Goal: Answer question/provide support: Share knowledge or assist other users

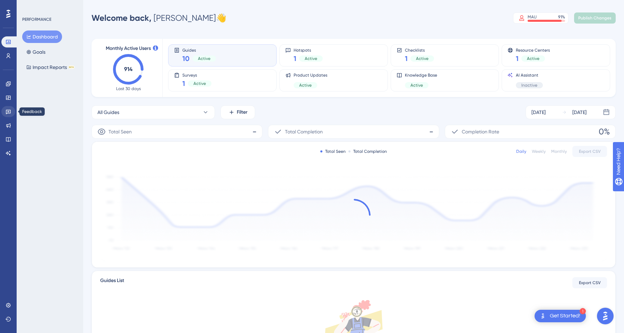
click at [10, 109] on icon at bounding box center [9, 112] width 6 height 6
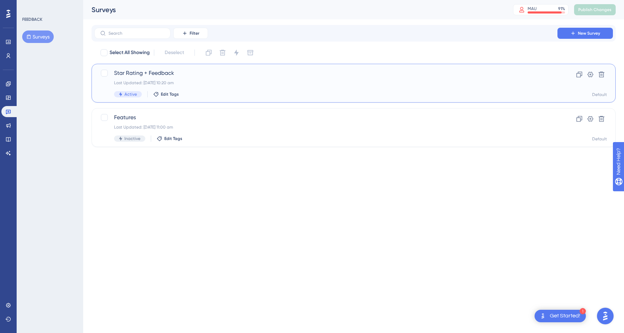
click at [215, 69] on div "Star Rating + Feedback Last Updated: 07 Aug 2025 at 10:20 am Active Edit Tags C…" at bounding box center [354, 83] width 524 height 39
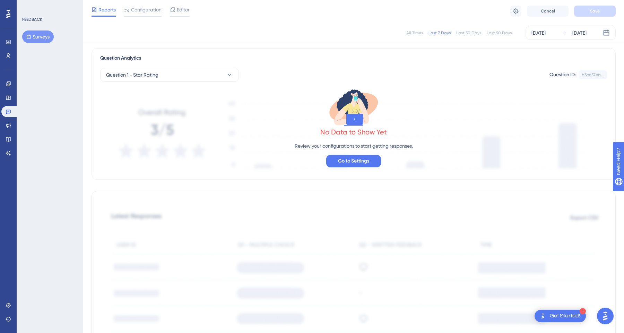
scroll to position [52, 0]
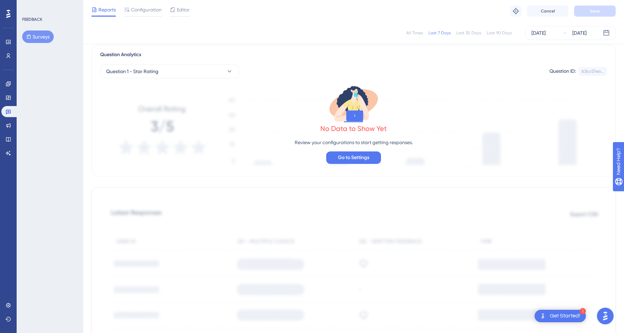
click at [468, 34] on div "Last 30 Days" at bounding box center [468, 33] width 25 height 6
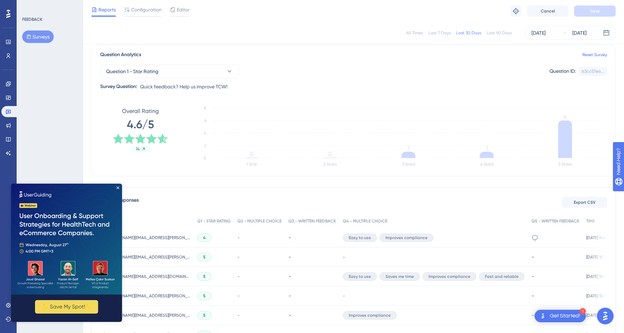
click at [492, 30] on div "Last 90 Days" at bounding box center [499, 33] width 25 height 6
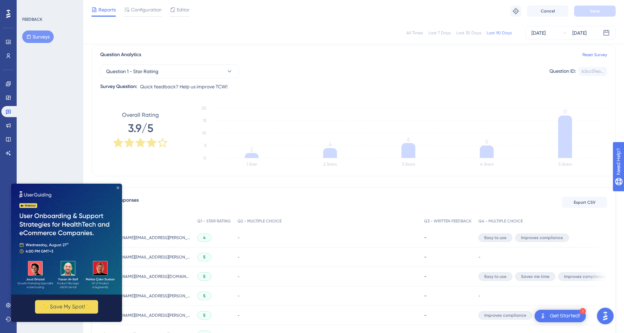
click at [119, 188] on icon "Close Preview" at bounding box center [118, 188] width 3 height 3
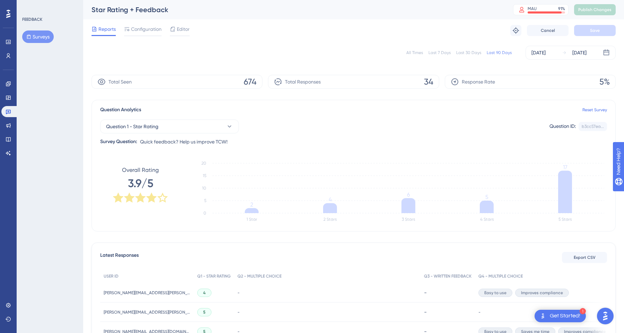
scroll to position [0, 0]
click at [6, 47] on link at bounding box center [8, 41] width 14 height 11
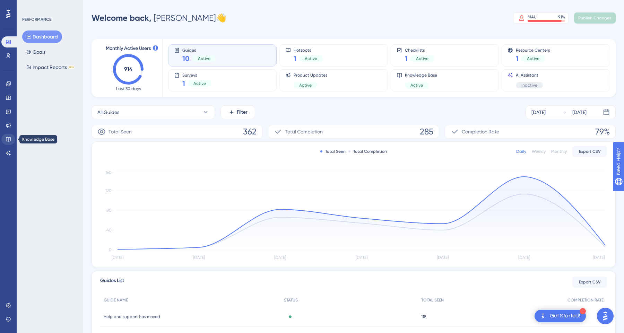
click at [13, 139] on link at bounding box center [8, 139] width 14 height 11
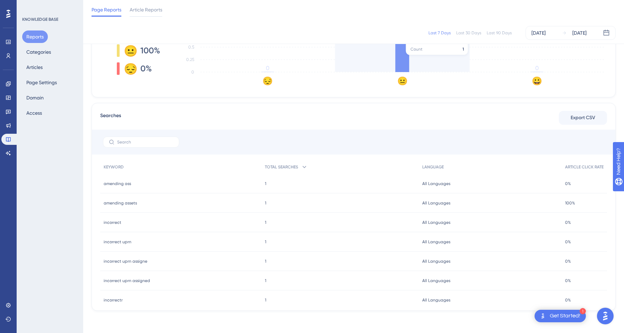
scroll to position [5, 0]
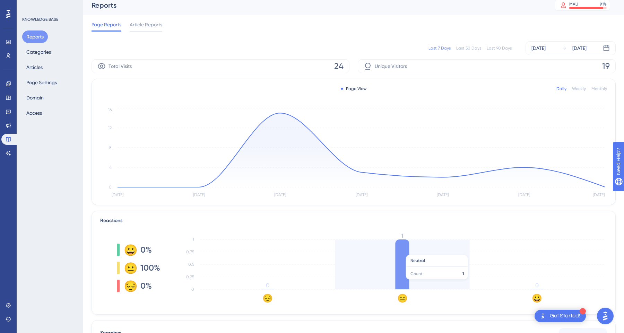
click at [409, 252] on icon at bounding box center [402, 265] width 14 height 50
click at [403, 257] on icon at bounding box center [402, 265] width 14 height 50
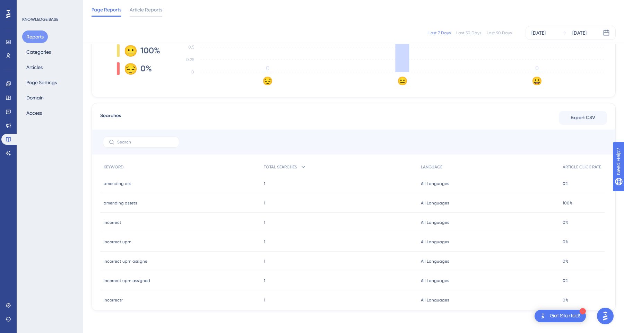
scroll to position [0, 0]
drag, startPoint x: 633, startPoint y: 198, endPoint x: 660, endPoint y: 243, distance: 53.4
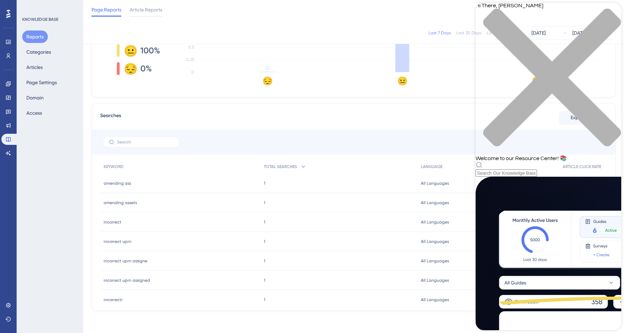
click at [58, 198] on div "KNOWLEDGE BASE Reports Categories Articles Page Settings Domain Access" at bounding box center [50, 166] width 67 height 333
click at [12, 110] on link at bounding box center [8, 111] width 14 height 11
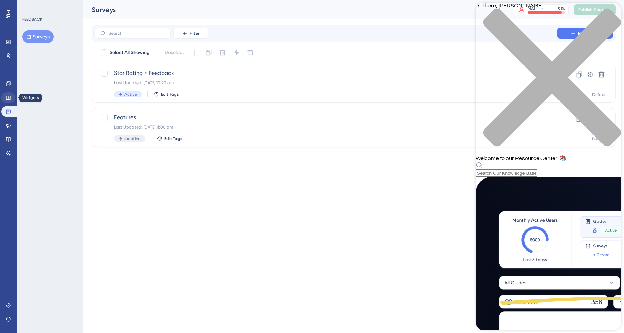
click at [10, 102] on link at bounding box center [8, 97] width 14 height 11
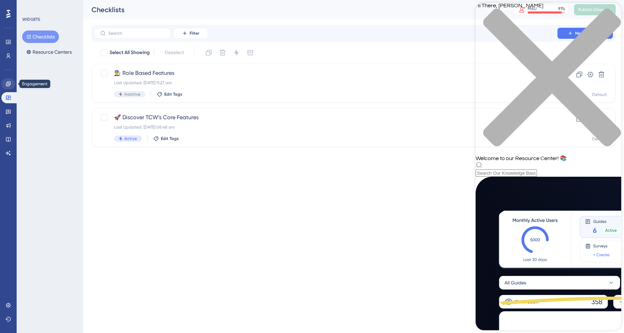
click at [10, 86] on icon at bounding box center [9, 84] width 6 height 6
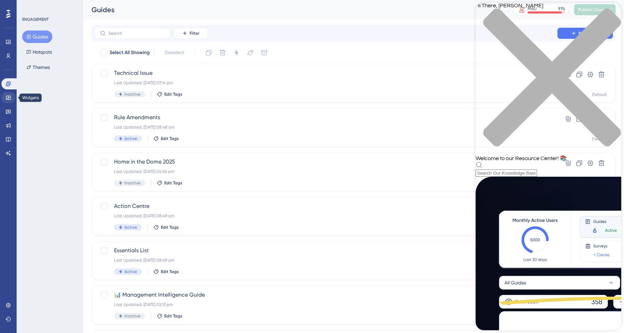
click at [11, 96] on icon at bounding box center [9, 98] width 6 height 6
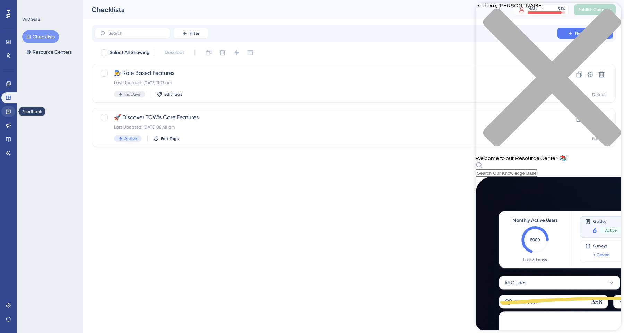
click at [11, 110] on link at bounding box center [8, 111] width 14 height 11
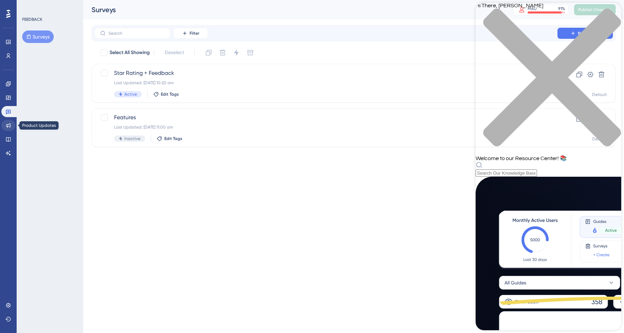
click at [10, 122] on link at bounding box center [8, 125] width 14 height 11
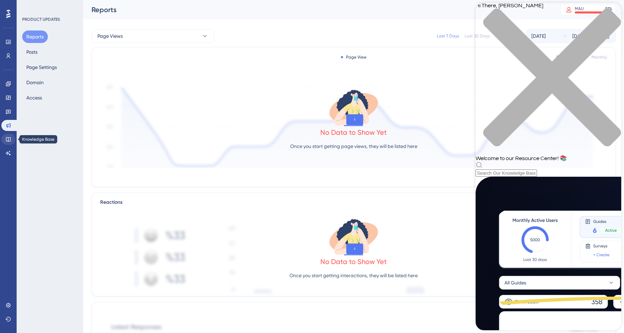
click at [10, 143] on link at bounding box center [8, 139] width 14 height 11
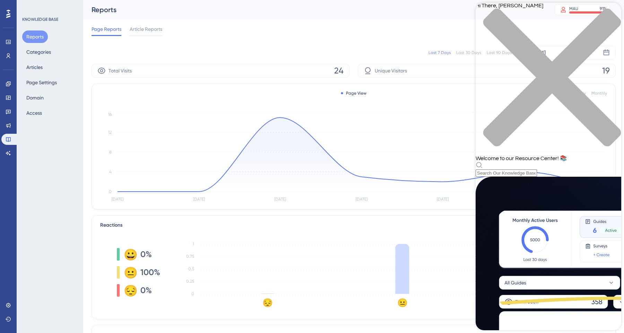
click at [53, 66] on div "Reports Categories Articles Page Settings Domain Access" at bounding box center [50, 75] width 56 height 89
click at [38, 67] on button "Articles" at bounding box center [34, 67] width 25 height 12
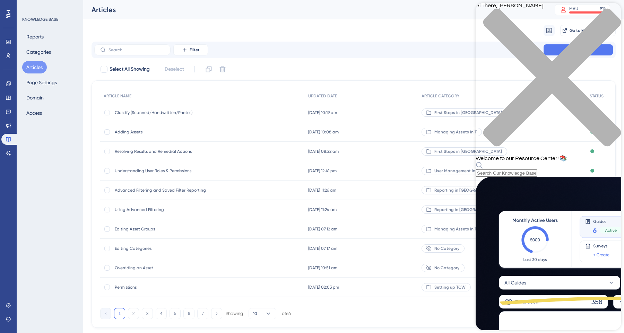
click at [611, 16] on icon "close resource center" at bounding box center [549, 81] width 146 height 146
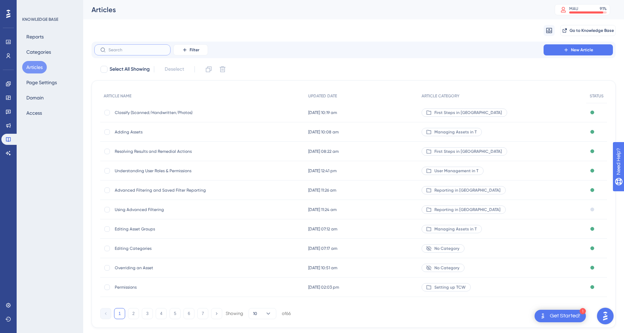
click at [130, 50] on input "text" at bounding box center [137, 50] width 56 height 5
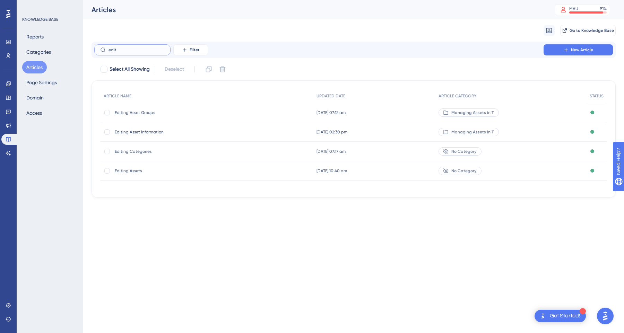
type input "edit"
click at [135, 113] on span "Editing Asset Groups" at bounding box center [170, 113] width 111 height 6
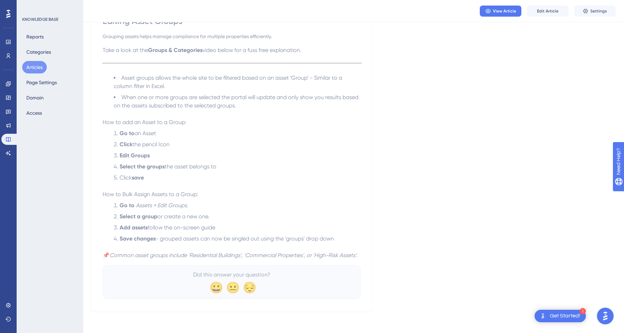
scroll to position [73, 0]
click at [548, 10] on span "Edit Article" at bounding box center [548, 11] width 22 height 6
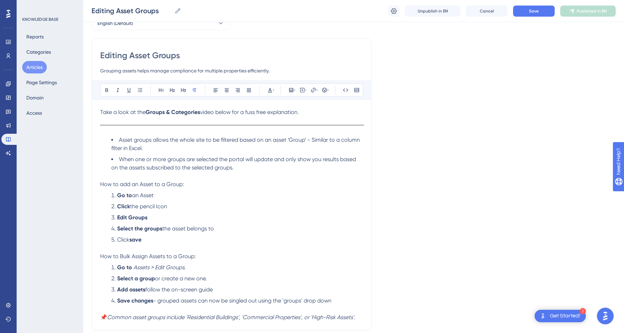
scroll to position [91, 0]
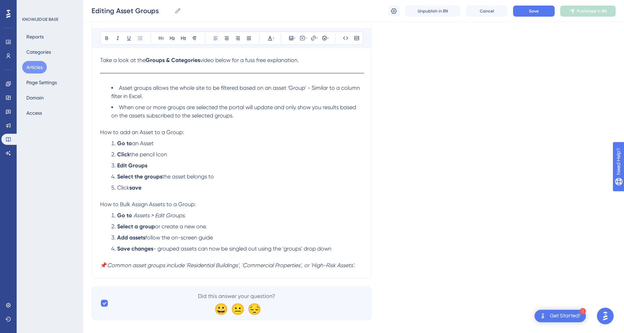
drag, startPoint x: 161, startPoint y: 187, endPoint x: 85, endPoint y: 132, distance: 93.2
click at [85, 132] on div "Performance Users Engagement Widgets Feedback Product Updates Knowledge Base AI…" at bounding box center [353, 120] width 541 height 422
copy div "How to add an Asset to a Group: Go to an Asset Click the pencil Icon Edit Group…"
click at [36, 67] on button "Articles" at bounding box center [34, 67] width 25 height 12
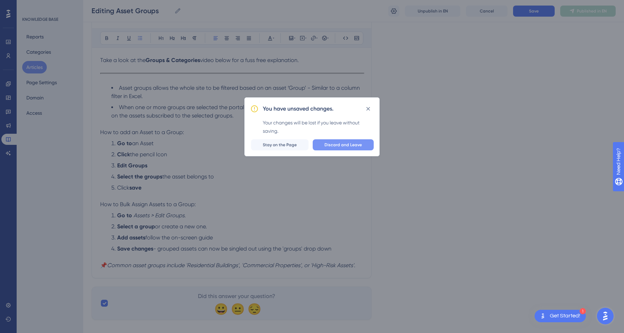
click at [355, 150] on button "Discard and Leave" at bounding box center [343, 144] width 61 height 11
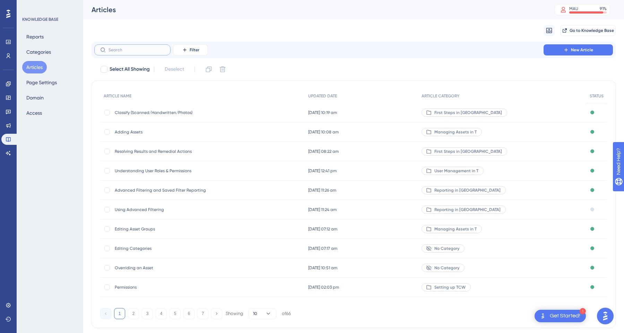
click at [134, 48] on input "text" at bounding box center [137, 50] width 56 height 5
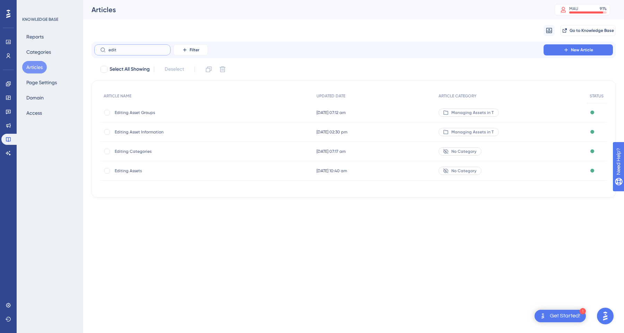
type input "edit"
click at [144, 133] on span "Editing Asset Information" at bounding box center [170, 132] width 111 height 6
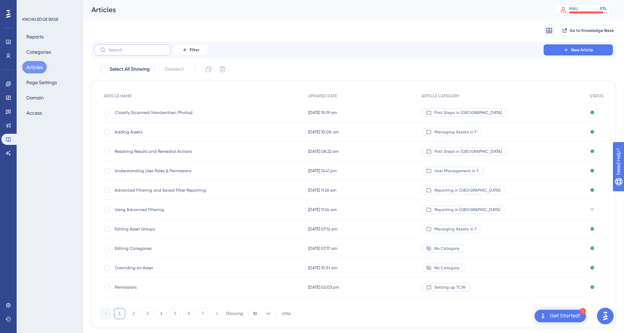
click at [139, 47] on label at bounding box center [132, 49] width 76 height 11
click at [139, 48] on input "text" at bounding box center [137, 50] width 56 height 5
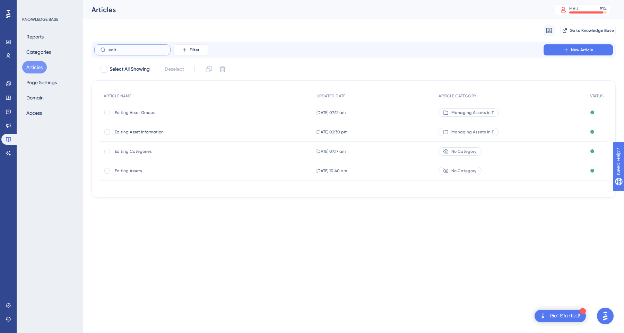
type input "edit"
click at [135, 172] on span "Editing Assets" at bounding box center [170, 171] width 111 height 6
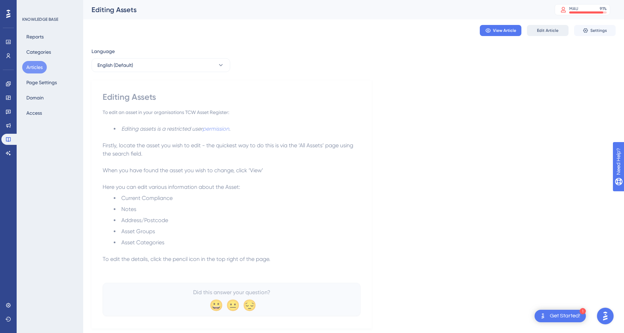
click at [539, 29] on span "Edit Article" at bounding box center [548, 31] width 22 height 6
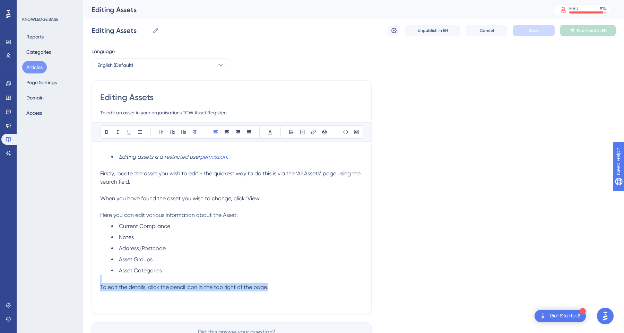
drag, startPoint x: 277, startPoint y: 286, endPoint x: 63, endPoint y: 282, distance: 214.0
click at [83, 282] on div "Performance Users Engagement Widgets Feedback Product Updates Knowledge Base AI…" at bounding box center [353, 183] width 541 height 367
click at [321, 295] on div "Editing assets is a restricted user permission . Firstly, locate the asset you …" at bounding box center [231, 230] width 263 height 155
drag, startPoint x: 278, startPoint y: 288, endPoint x: 84, endPoint y: 289, distance: 194.2
click at [84, 289] on div "Performance Users Engagement Widgets Feedback Product Updates Knowledge Base AI…" at bounding box center [353, 183] width 541 height 367
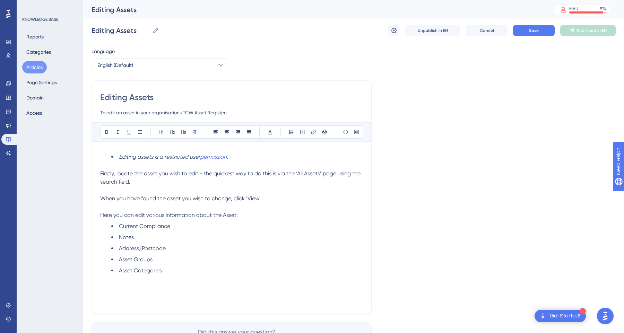
click at [265, 199] on p "When you have found the asset you wish to change, click ‘View’" at bounding box center [231, 199] width 263 height 8
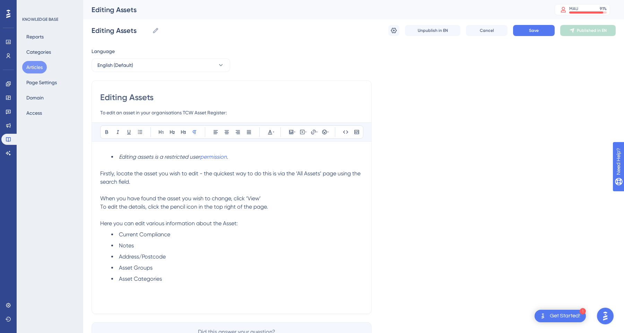
click at [270, 201] on p "When you have found the asset you wish to change, click ‘View’" at bounding box center [231, 199] width 263 height 8
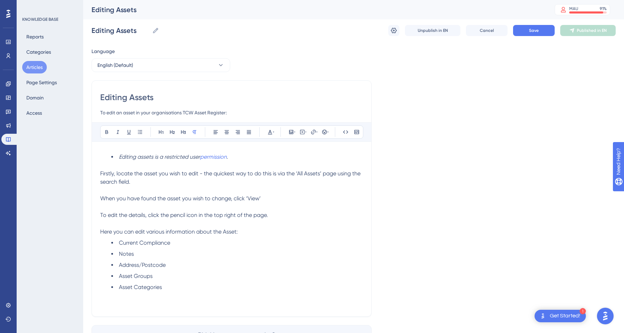
click at [162, 300] on p at bounding box center [231, 304] width 263 height 8
click at [543, 32] on button "Save" at bounding box center [534, 30] width 42 height 11
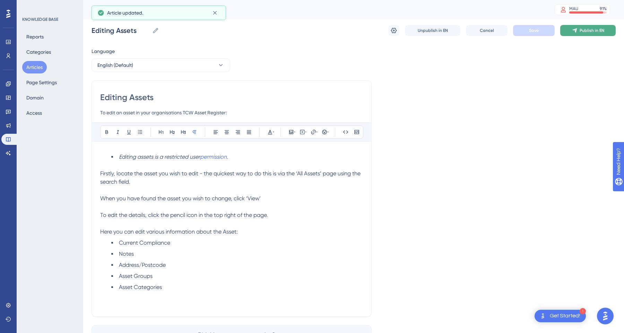
click at [593, 33] on button "Publish in EN" at bounding box center [587, 30] width 55 height 11
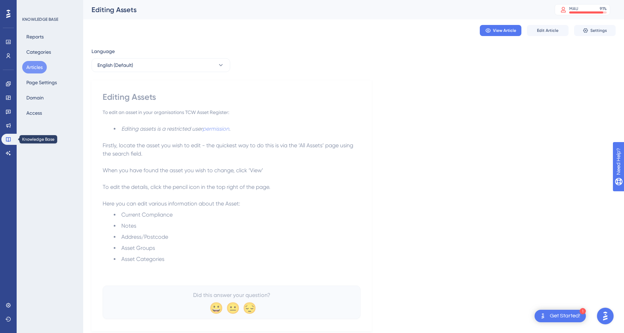
click at [8, 141] on icon at bounding box center [9, 140] width 6 height 6
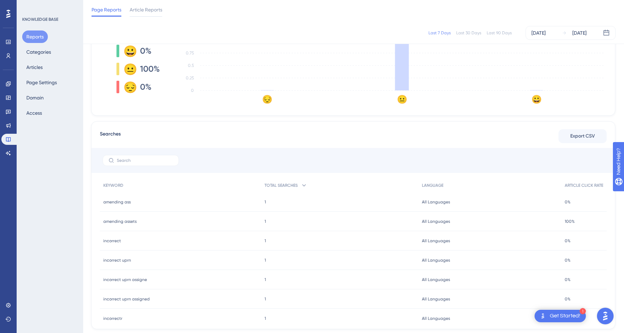
scroll to position [208, 0]
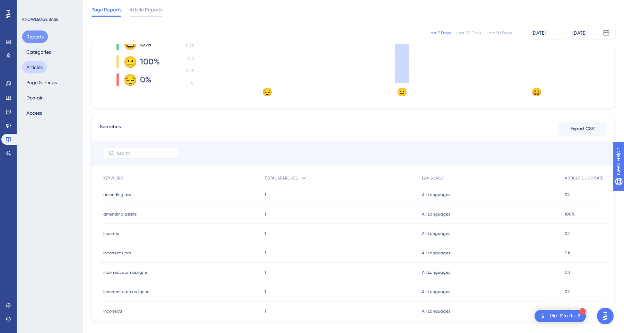
click at [40, 73] on button "Articles" at bounding box center [34, 67] width 25 height 12
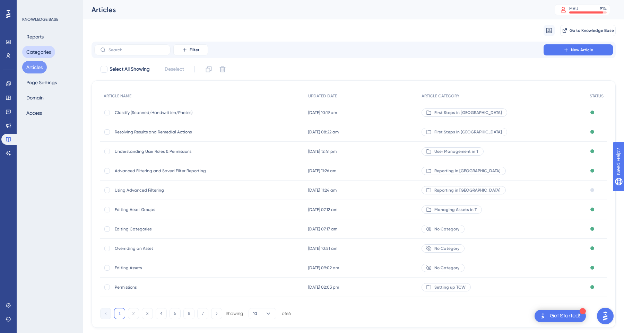
click at [42, 48] on button "Categories" at bounding box center [38, 52] width 33 height 12
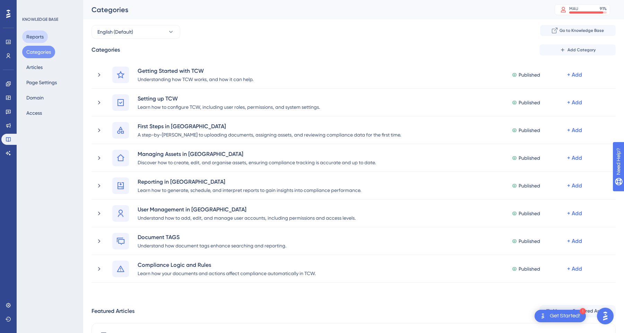
click at [40, 36] on button "Reports" at bounding box center [35, 37] width 26 height 12
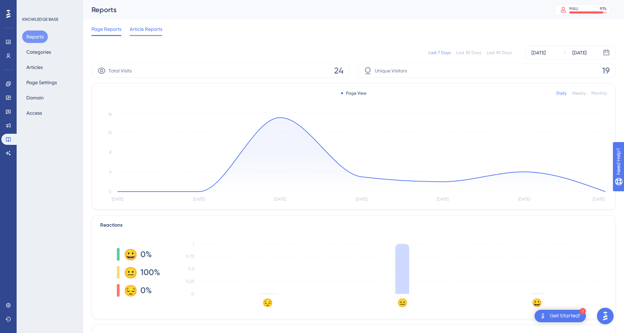
click at [150, 28] on span "Article Reports" at bounding box center [146, 29] width 33 height 8
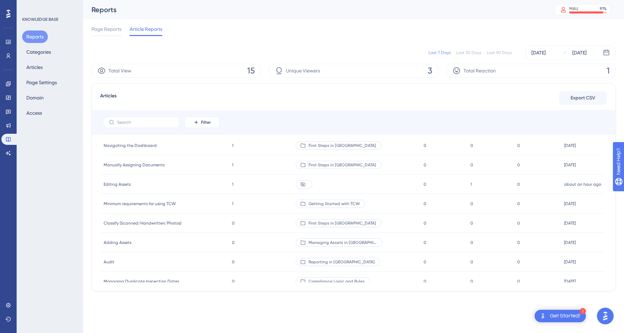
scroll to position [166, 0]
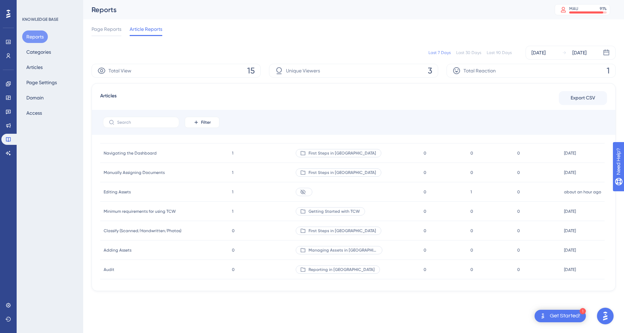
click at [306, 192] on icon at bounding box center [303, 192] width 6 height 6
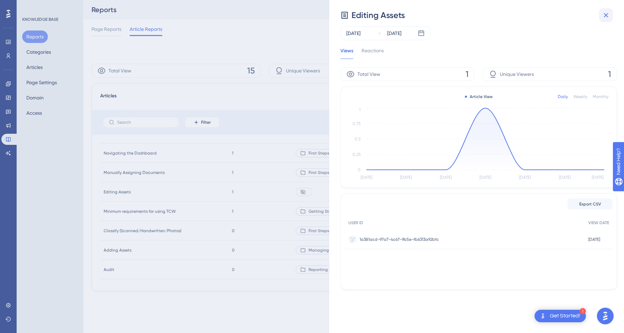
click at [610, 16] on icon at bounding box center [606, 15] width 8 height 8
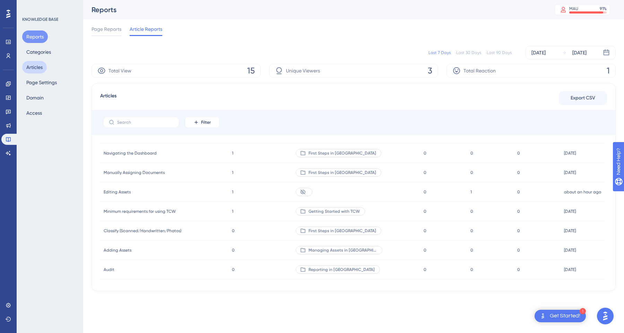
click at [39, 68] on button "Articles" at bounding box center [34, 67] width 25 height 12
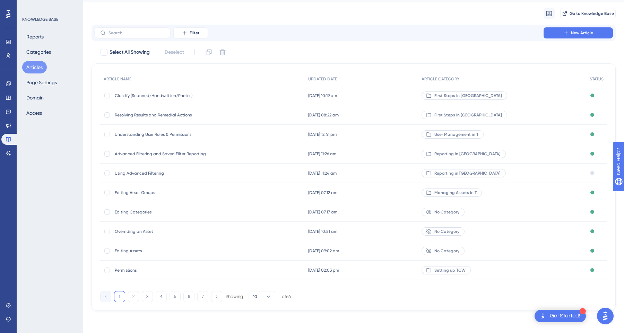
scroll to position [17, 0]
click at [460, 213] on span "No Category" at bounding box center [447, 212] width 25 height 6
click at [233, 208] on div "Editing Categories Editing Categories" at bounding box center [202, 212] width 205 height 19
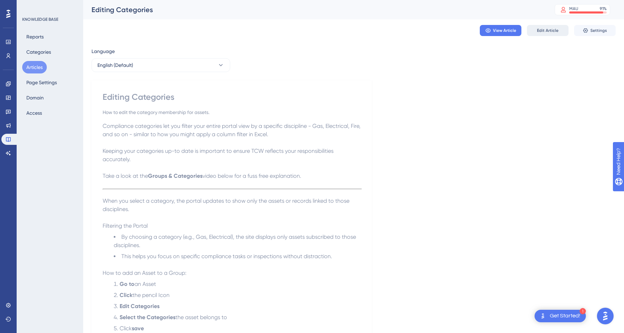
click at [561, 33] on button "Edit Article" at bounding box center [548, 30] width 42 height 11
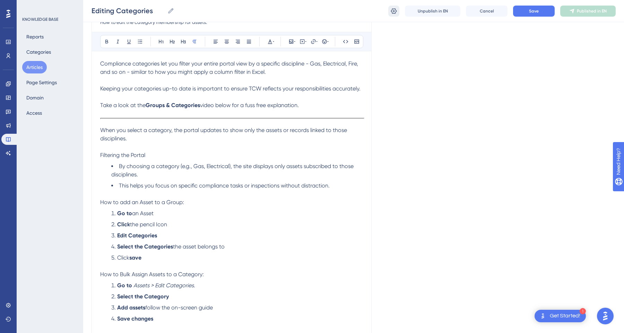
click at [399, 10] on button at bounding box center [393, 11] width 11 height 11
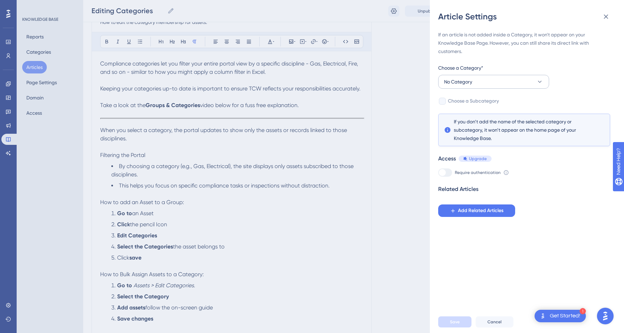
click at [474, 82] on button "No Category" at bounding box center [493, 82] width 111 height 14
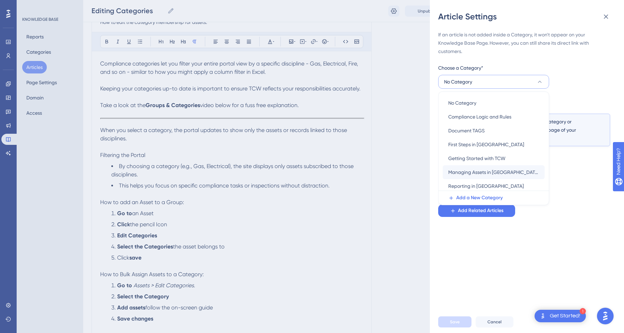
click at [483, 174] on span "Managing Assets in TCW" at bounding box center [493, 172] width 91 height 8
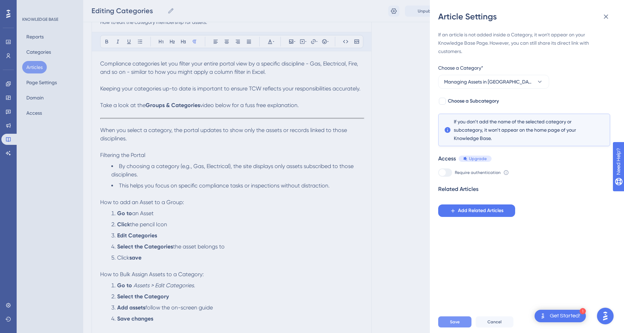
click at [469, 324] on button "Save" at bounding box center [454, 322] width 33 height 11
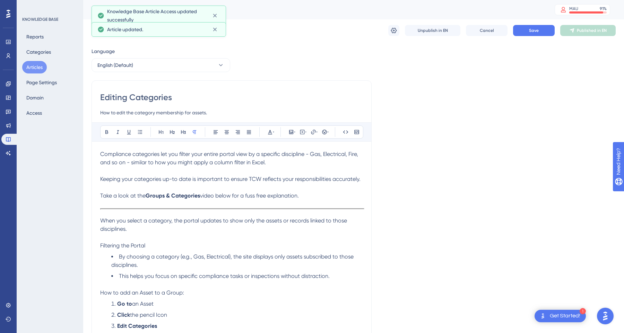
scroll to position [0, 0]
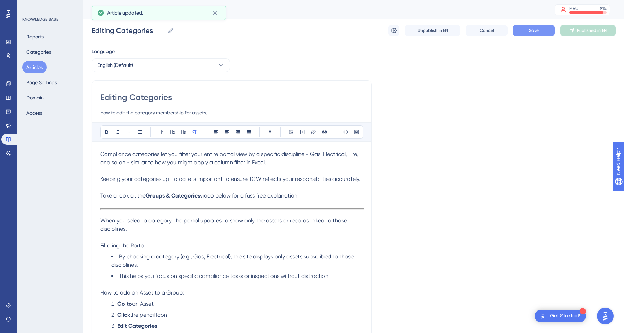
click at [529, 29] on button "Save" at bounding box center [534, 30] width 42 height 11
click at [592, 35] on button "Publish in EN" at bounding box center [587, 30] width 55 height 11
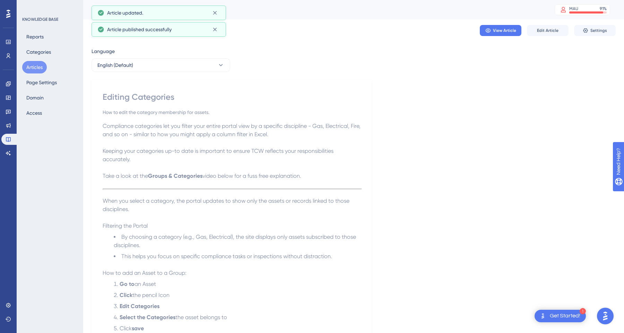
click at [40, 71] on button "Articles" at bounding box center [34, 67] width 25 height 12
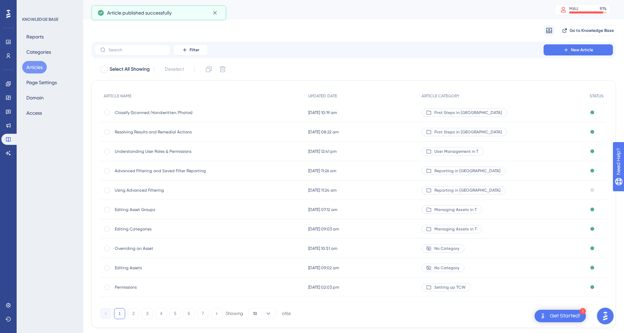
click at [372, 249] on div "25 Apr 2025 at 10:51 am 25 Apr 2025 at 10:51 am" at bounding box center [361, 248] width 113 height 19
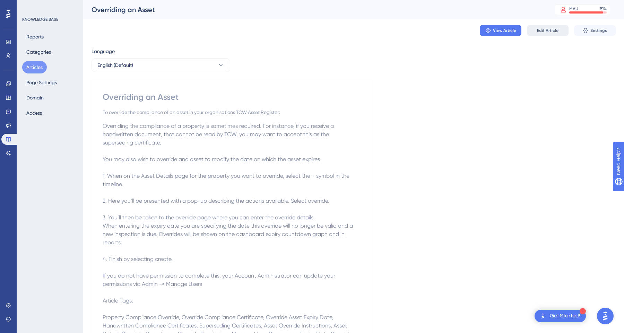
click at [541, 35] on button "Edit Article" at bounding box center [548, 30] width 42 height 11
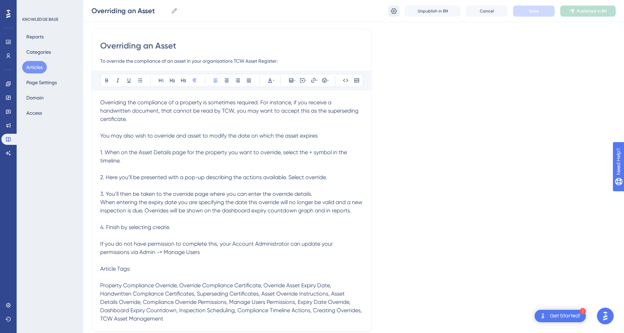
click at [393, 11] on icon at bounding box center [394, 11] width 7 height 7
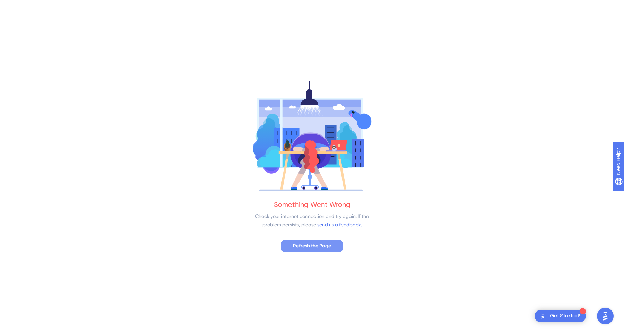
click at [327, 242] on span "Refresh the Page" at bounding box center [312, 246] width 38 height 8
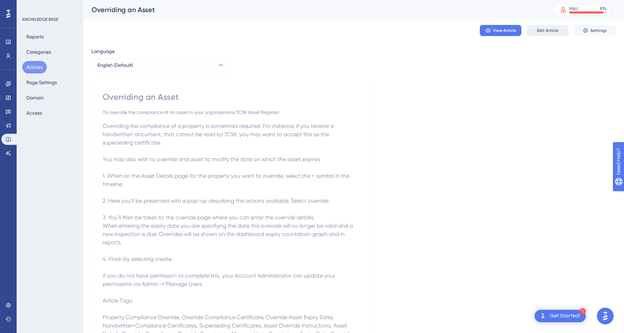
click at [538, 31] on span "Edit Article" at bounding box center [548, 31] width 22 height 6
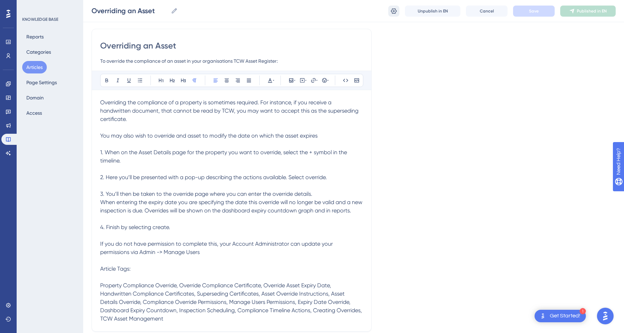
click at [395, 13] on icon at bounding box center [394, 11] width 6 height 6
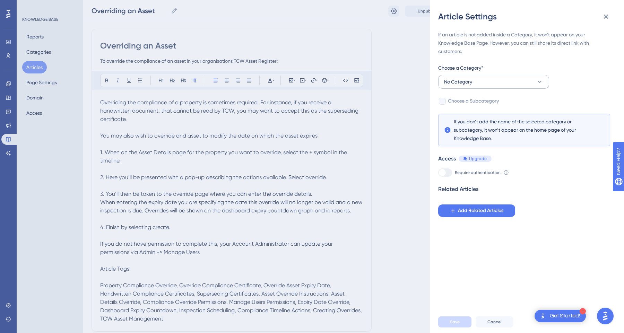
click at [463, 84] on span "No Category" at bounding box center [458, 82] width 28 height 8
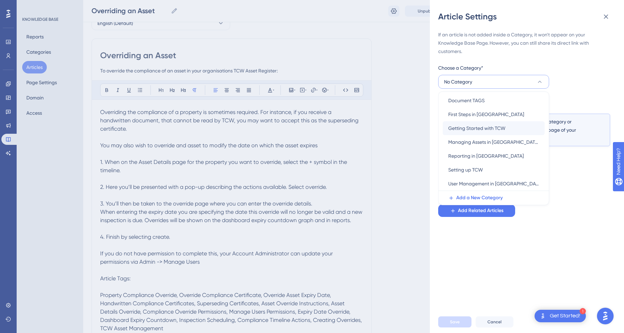
scroll to position [30, 0]
click at [491, 138] on span "Managing Assets in [GEOGRAPHIC_DATA]" at bounding box center [493, 142] width 91 height 8
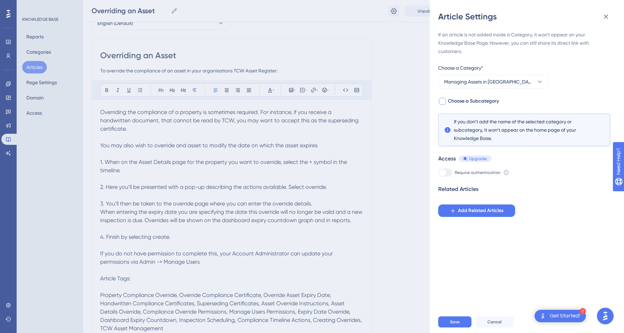
click at [455, 98] on span "Choose a Subcategory" at bounding box center [473, 101] width 51 height 8
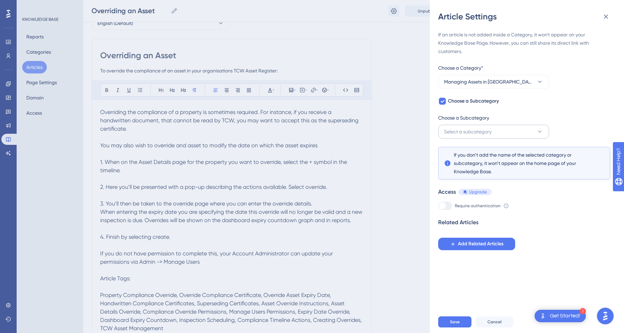
click at [468, 126] on button "Select a subcategory" at bounding box center [493, 132] width 111 height 14
click at [457, 104] on span "Choose a Subcategory" at bounding box center [473, 101] width 51 height 8
checkbox input "false"
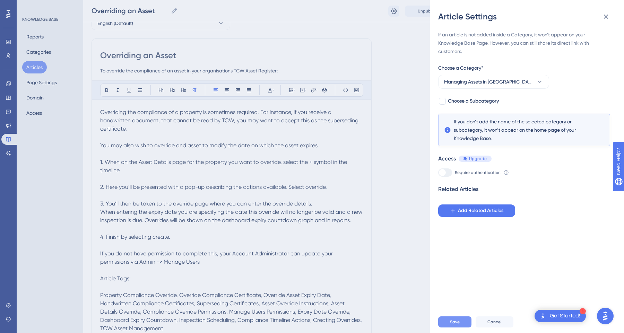
click at [455, 320] on span "Save" at bounding box center [455, 322] width 10 height 6
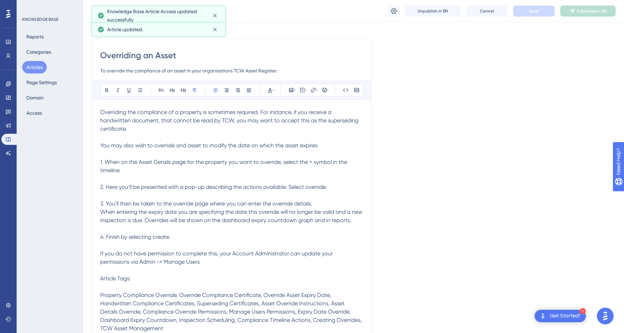
click at [494, 40] on div "Language English (Default) Overriding an Asset To override the compliance of an…" at bounding box center [354, 194] width 524 height 378
click at [35, 69] on button "Articles" at bounding box center [34, 67] width 25 height 12
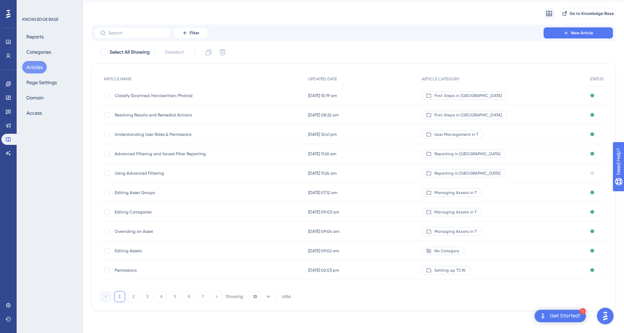
scroll to position [17, 0]
click at [460, 252] on span "No Category" at bounding box center [447, 251] width 25 height 6
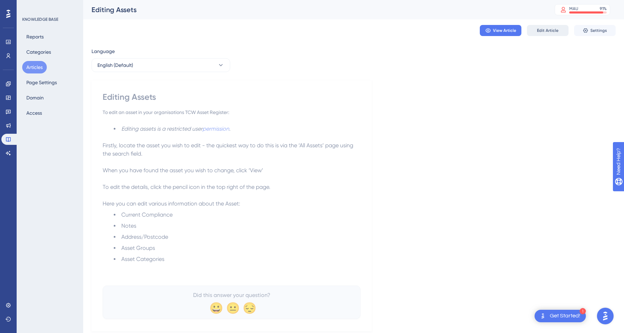
click at [540, 28] on span "Edit Article" at bounding box center [548, 31] width 22 height 6
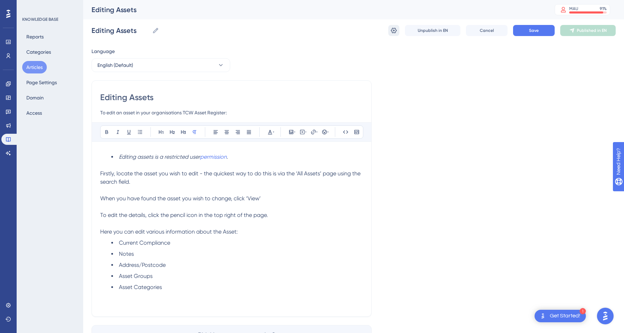
click at [399, 30] on button at bounding box center [393, 30] width 11 height 11
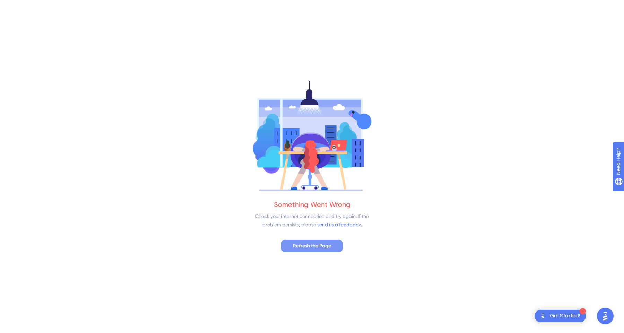
click at [319, 249] on span "Refresh the Page" at bounding box center [312, 246] width 38 height 8
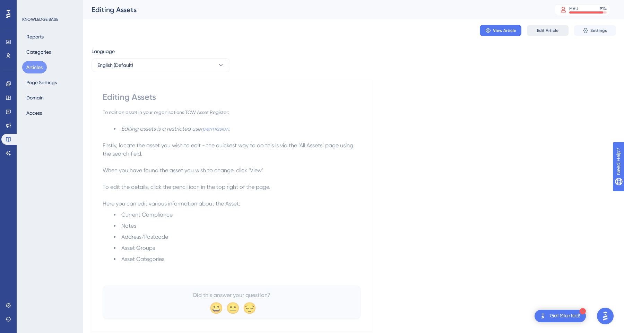
click at [541, 30] on span "Edit Article" at bounding box center [548, 31] width 22 height 6
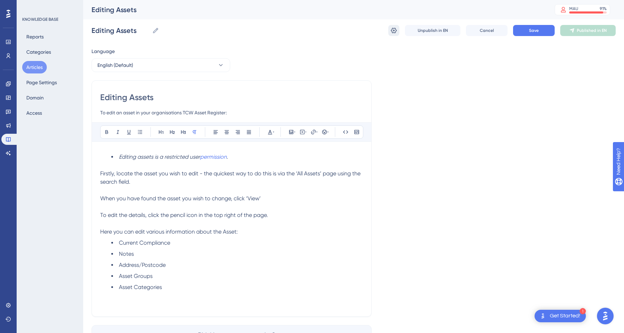
click at [394, 31] on icon at bounding box center [394, 31] width 6 height 6
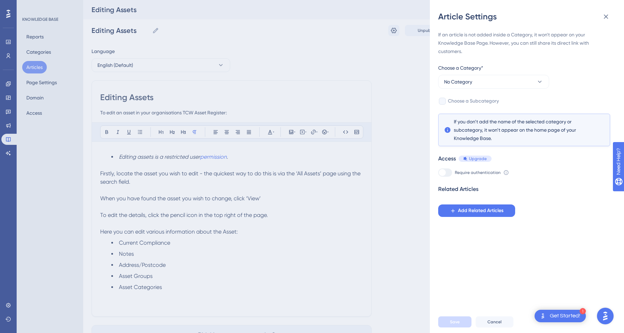
click at [477, 73] on div "Choose a Category*" at bounding box center [493, 69] width 111 height 11
click at [477, 79] on button "No Category" at bounding box center [493, 82] width 111 height 14
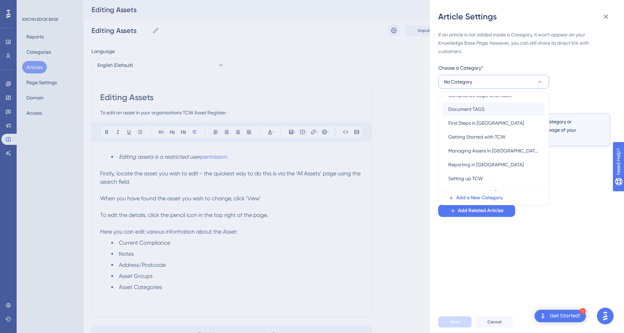
scroll to position [28, 0]
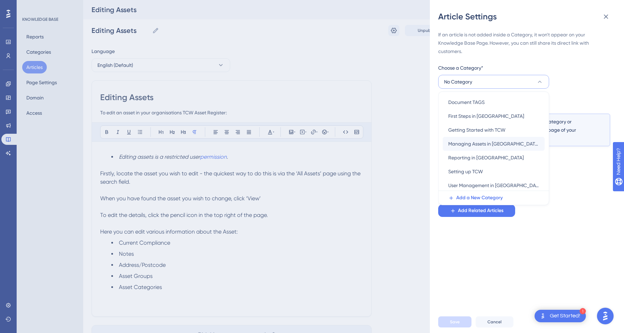
click at [475, 144] on span "Managing Assets in [GEOGRAPHIC_DATA]" at bounding box center [493, 144] width 91 height 8
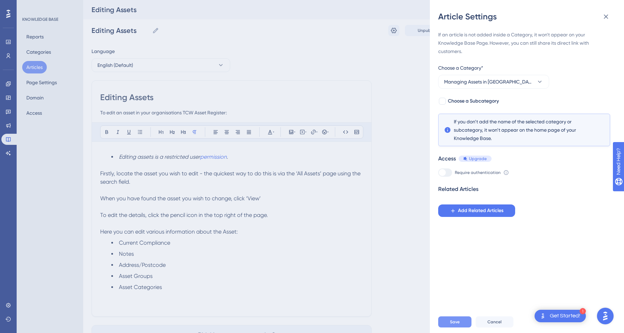
click at [457, 318] on button "Save" at bounding box center [454, 322] width 33 height 11
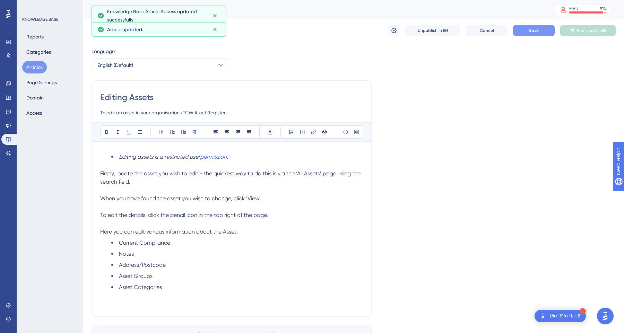
click at [542, 33] on button "Save" at bounding box center [534, 30] width 42 height 11
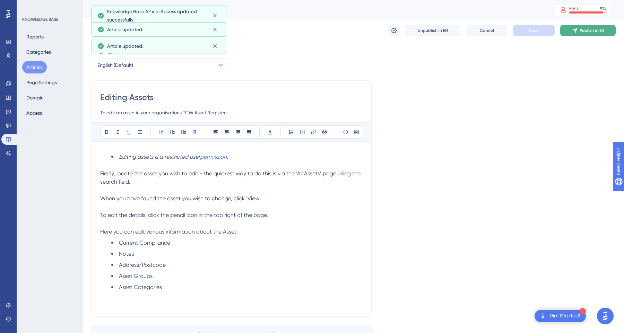
click at [587, 35] on button "Publish in EN" at bounding box center [587, 30] width 55 height 11
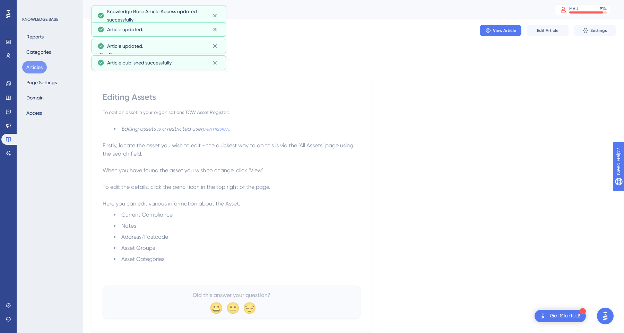
click at [38, 68] on button "Articles" at bounding box center [34, 67] width 25 height 12
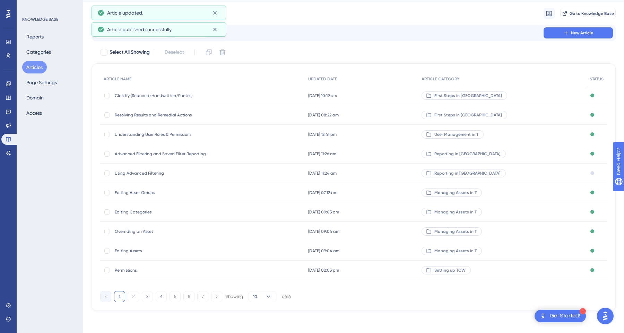
scroll to position [17, 0]
click at [129, 294] on button "2" at bounding box center [133, 296] width 11 height 11
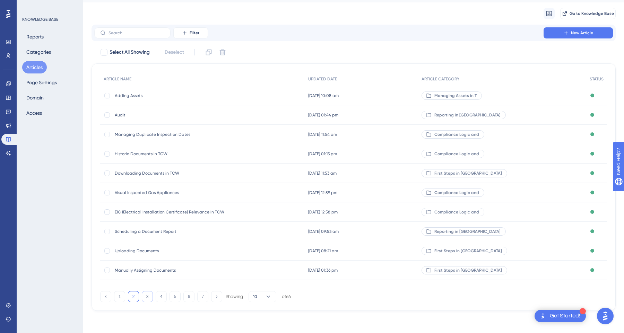
click at [150, 300] on button "3" at bounding box center [147, 296] width 11 height 11
click at [161, 300] on button "4" at bounding box center [161, 296] width 11 height 11
click at [176, 298] on button "5" at bounding box center [175, 296] width 11 height 11
click at [188, 298] on button "6" at bounding box center [188, 296] width 11 height 11
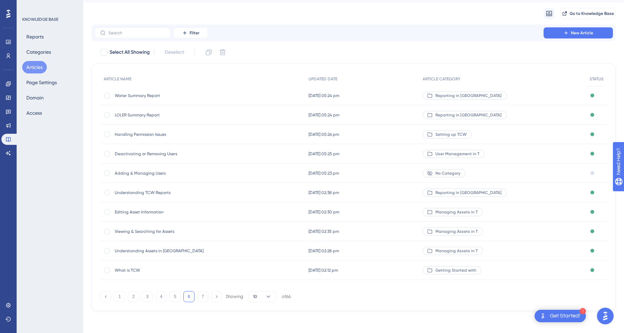
click at [461, 175] on span "No Category" at bounding box center [448, 174] width 25 height 6
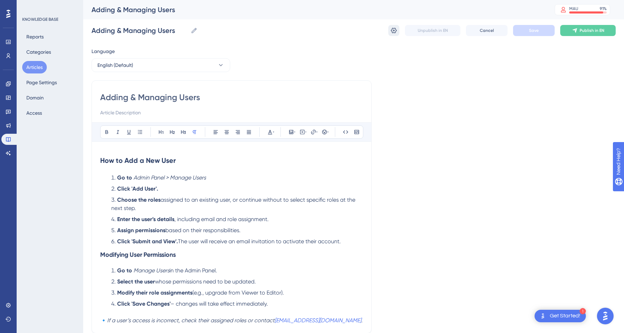
click at [394, 31] on icon at bounding box center [394, 31] width 6 height 6
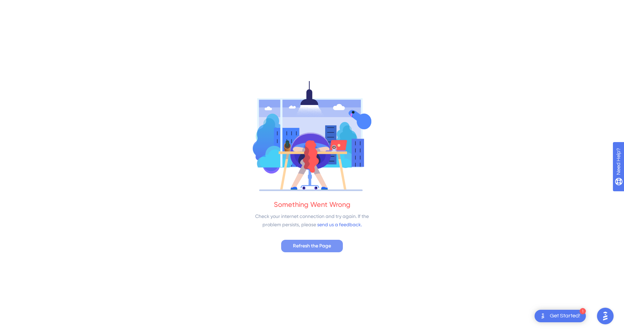
click at [329, 251] on button "Refresh the Page" at bounding box center [312, 246] width 62 height 12
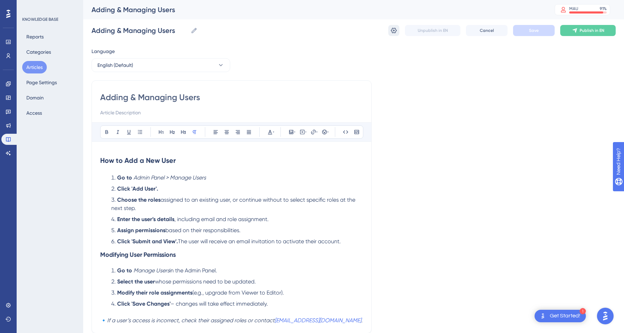
click at [396, 27] on icon at bounding box center [394, 30] width 7 height 7
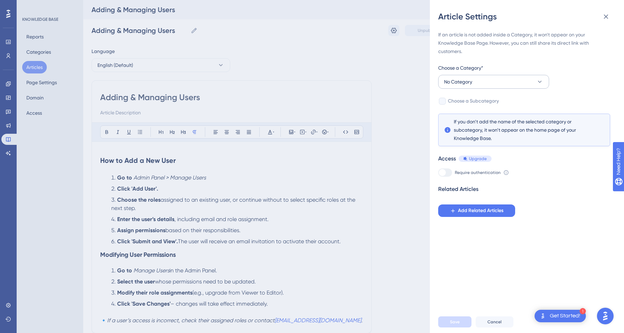
click at [481, 82] on button "No Category" at bounding box center [493, 82] width 111 height 14
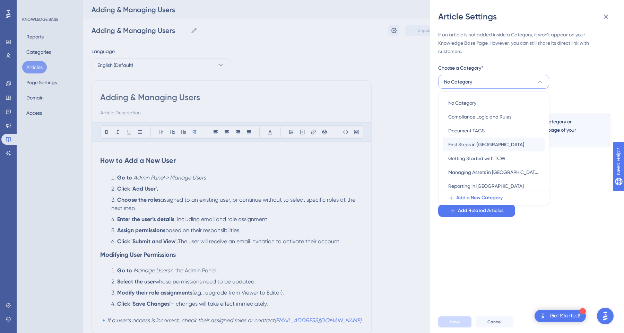
click at [490, 146] on div "First Steps in TCW First Steps in [GEOGRAPHIC_DATA]" at bounding box center [493, 145] width 91 height 14
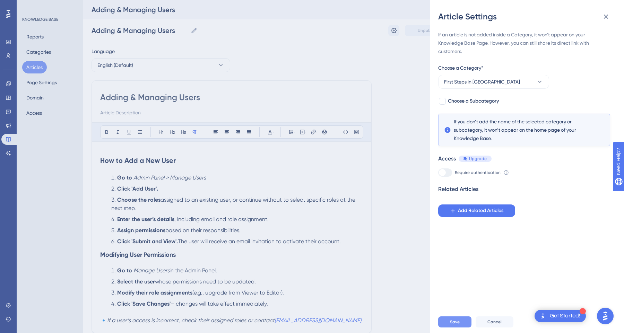
click at [460, 320] on button "Save" at bounding box center [454, 322] width 33 height 11
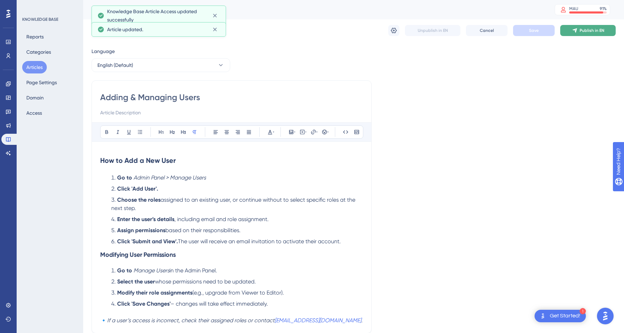
click at [586, 31] on span "Publish in EN" at bounding box center [592, 31] width 25 height 6
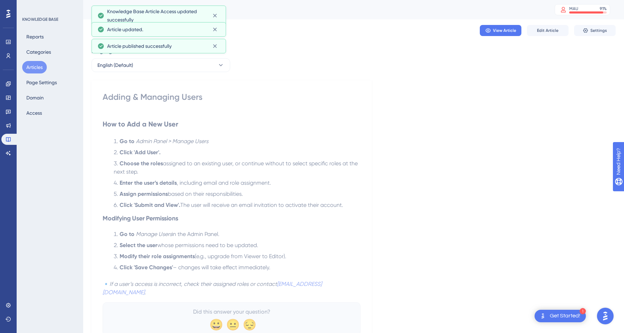
click at [41, 70] on button "Articles" at bounding box center [34, 67] width 25 height 12
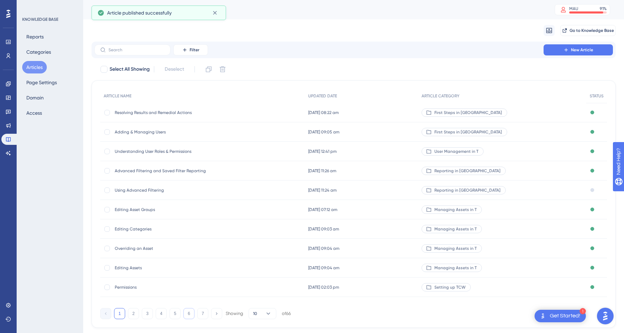
click at [193, 315] on button "6" at bounding box center [188, 313] width 11 height 11
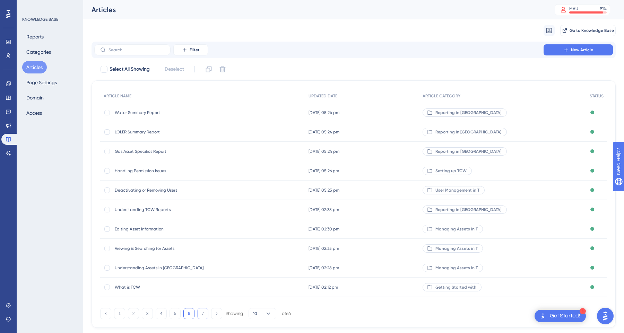
click at [200, 313] on button "7" at bounding box center [202, 313] width 11 height 11
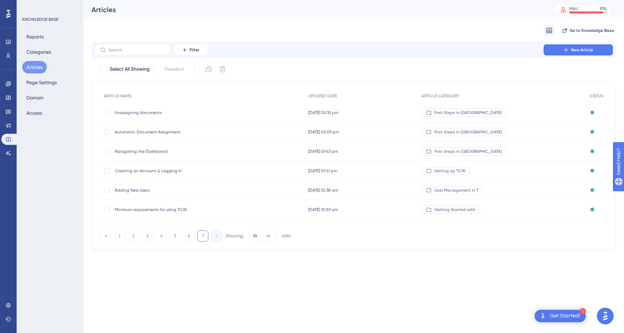
click at [38, 69] on button "Articles" at bounding box center [34, 67] width 25 height 12
click at [10, 41] on icon at bounding box center [8, 42] width 5 height 4
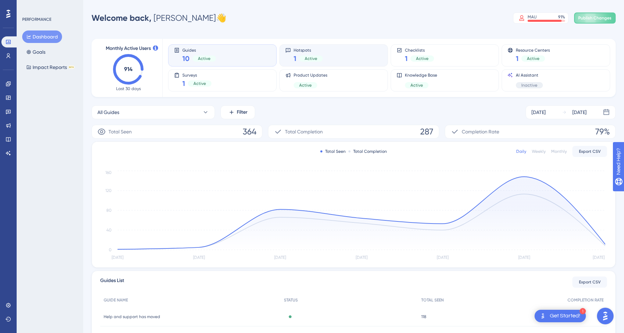
click at [334, 54] on div "Hotspots 1 Active" at bounding box center [333, 56] width 97 height 16
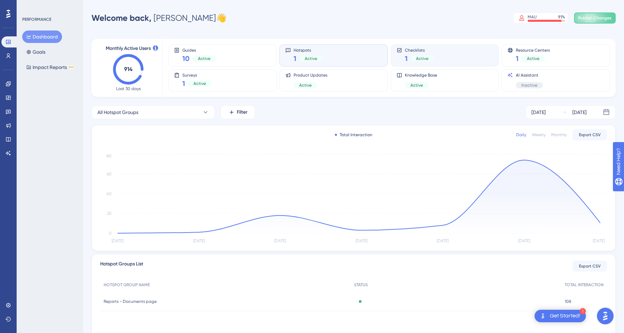
click at [442, 54] on div "Checklists 1 Active" at bounding box center [445, 56] width 97 height 16
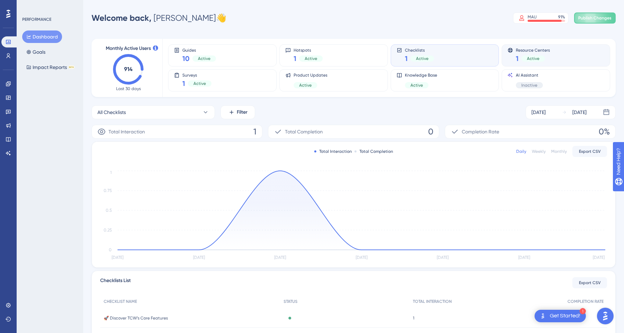
click at [541, 49] on span "Resource Centers" at bounding box center [533, 50] width 34 height 5
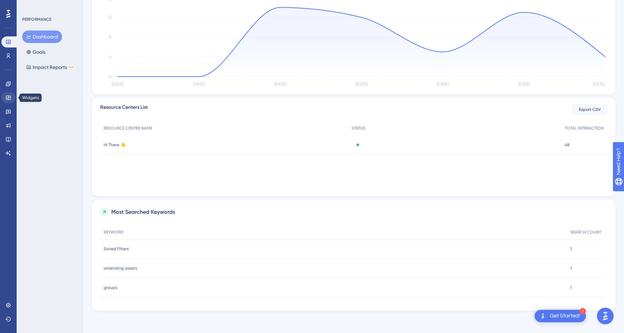
click at [9, 100] on icon at bounding box center [8, 98] width 5 height 4
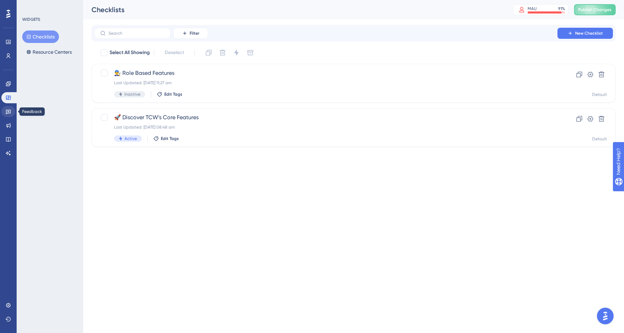
click at [9, 111] on icon at bounding box center [8, 112] width 5 height 5
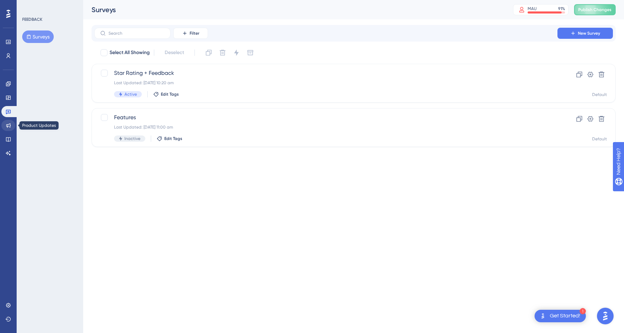
click at [11, 127] on link at bounding box center [8, 125] width 14 height 11
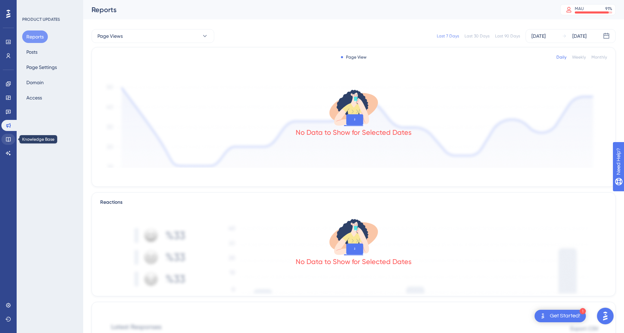
click at [8, 140] on icon at bounding box center [9, 140] width 6 height 6
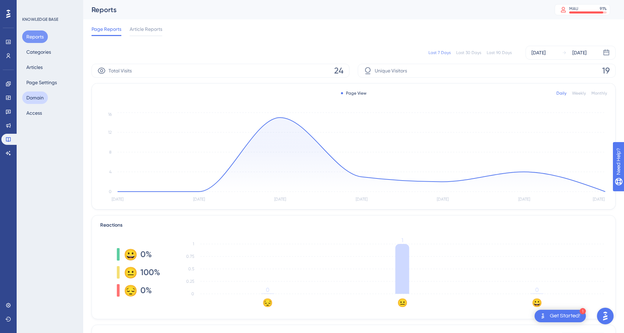
click at [39, 102] on button "Domain" at bounding box center [35, 98] width 26 height 12
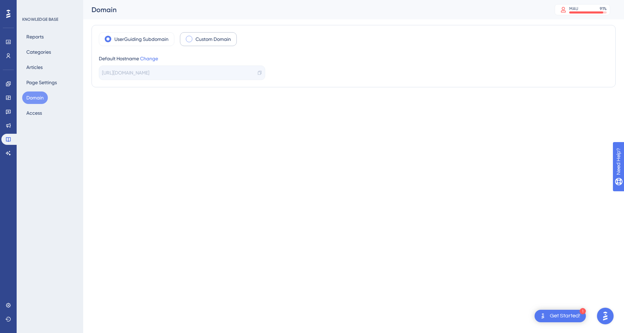
click at [208, 39] on label "Custom Domain" at bounding box center [213, 39] width 35 height 8
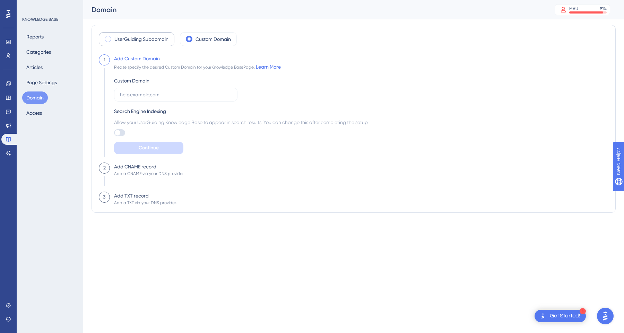
click at [138, 40] on label "UserGuiding Subdomain" at bounding box center [141, 39] width 54 height 8
click at [140, 40] on label "UserGuiding Subdomain" at bounding box center [141, 39] width 54 height 8
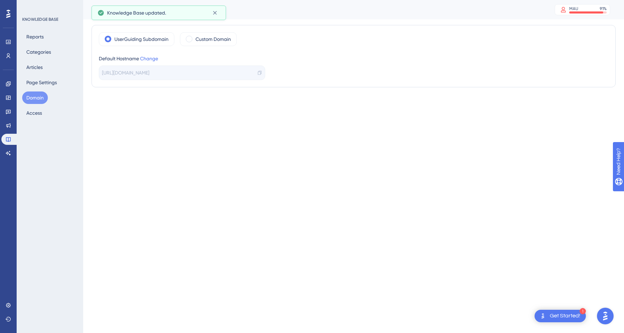
click at [231, 0] on html "1 Get Started! Performance Users Engagement Widgets Feedback Product Updates Kn…" at bounding box center [312, 0] width 624 height 0
click at [152, 59] on link "Change" at bounding box center [149, 59] width 18 height 6
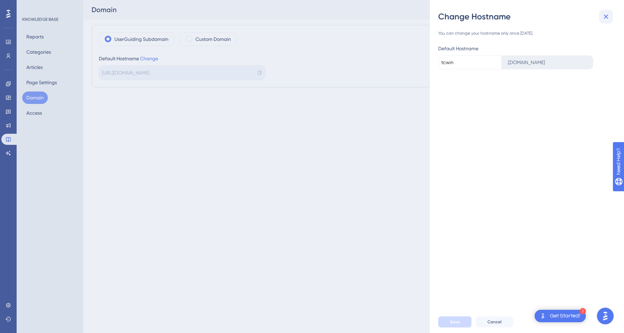
click at [605, 13] on icon at bounding box center [606, 16] width 8 height 8
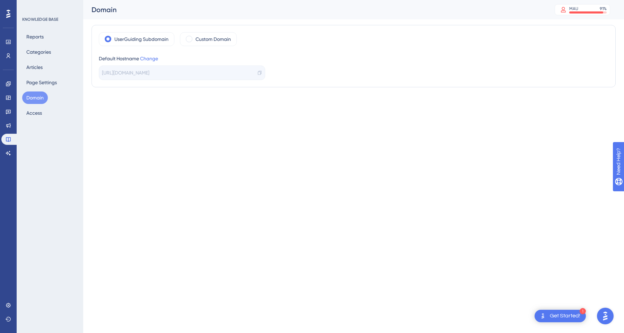
click at [349, 0] on html "1 Get Started! Performance Users Engagement Widgets Feedback Product Updates Kn…" at bounding box center [312, 0] width 624 height 0
click at [225, 40] on label "Custom Domain" at bounding box center [213, 39] width 35 height 8
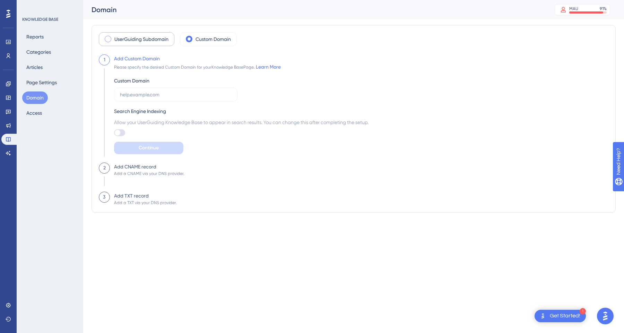
click at [149, 38] on label "UserGuiding Subdomain" at bounding box center [141, 39] width 54 height 8
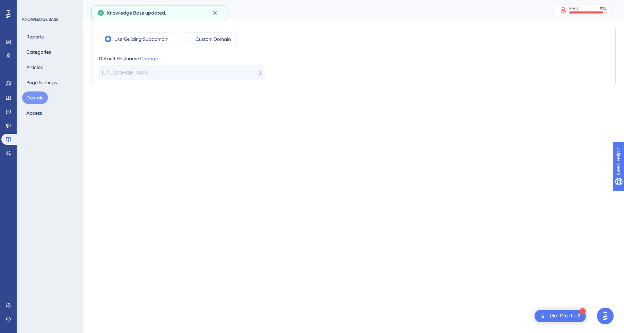
click at [328, 0] on html "1 Get Started! Performance Users Engagement Widgets Feedback Product Updates Kn…" at bounding box center [312, 0] width 624 height 0
